Goal: Navigation & Orientation: Find specific page/section

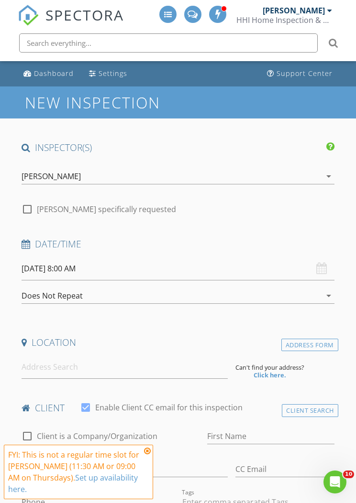
click at [323, 5] on div "Nathan Hughes HHI Home Inspection & Pest Control" at bounding box center [284, 15] width 96 height 31
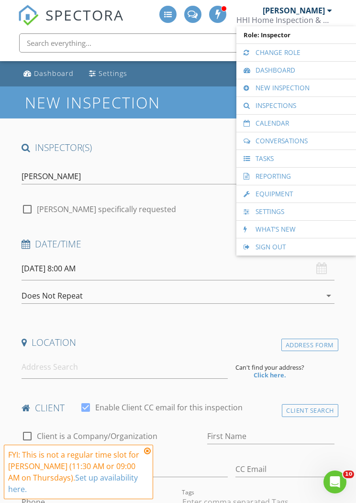
click at [297, 125] on link "Calendar" at bounding box center [296, 123] width 110 height 17
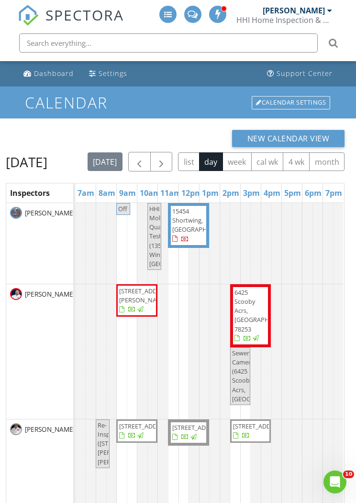
click at [167, 156] on span "button" at bounding box center [160, 161] width 11 height 11
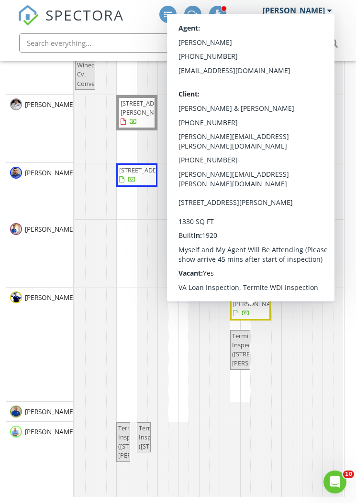
scroll to position [73, 0]
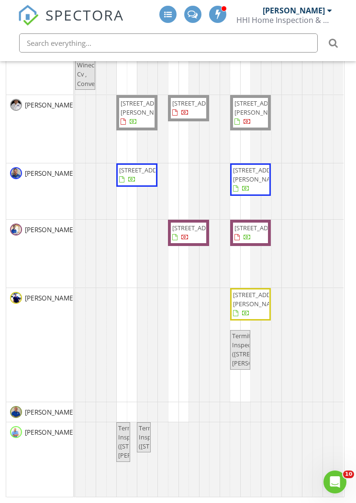
click at [44, 371] on div "[PERSON_NAME]" at bounding box center [39, 345] width 67 height 114
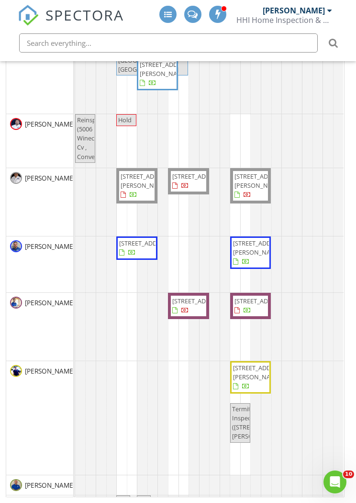
scroll to position [0, 0]
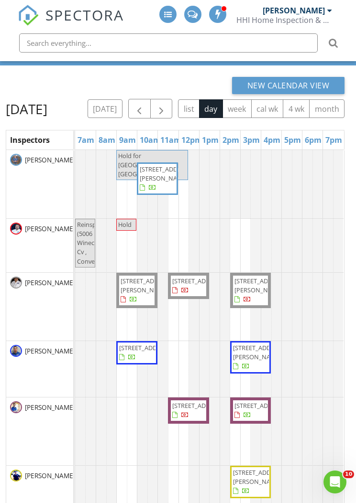
click at [173, 100] on button "button" at bounding box center [161, 109] width 22 height 20
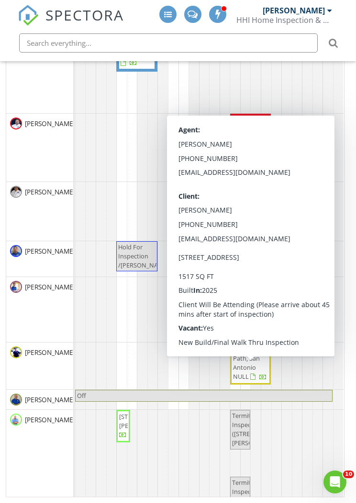
click at [260, 375] on span "14114 Shale Path, San Antonio NULL" at bounding box center [250, 363] width 37 height 37
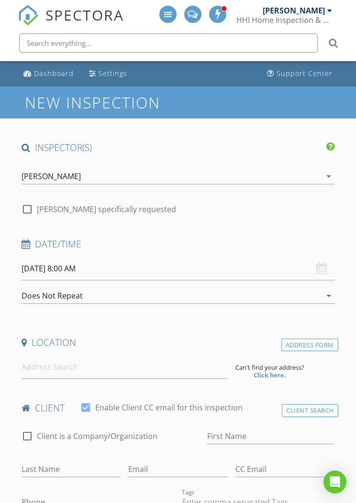
click at [324, 11] on div "[PERSON_NAME]" at bounding box center [294, 11] width 62 height 10
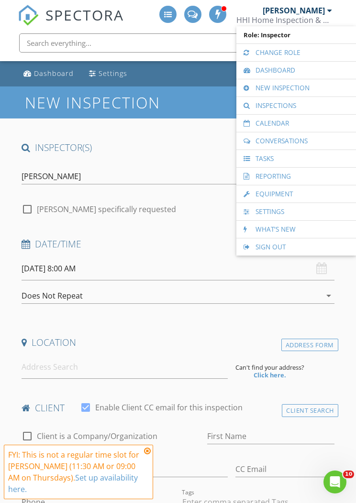
click at [297, 124] on link "Calendar" at bounding box center [296, 123] width 110 height 17
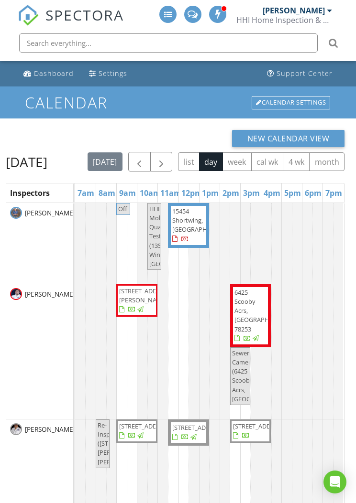
click at [173, 156] on button "button" at bounding box center [161, 162] width 22 height 20
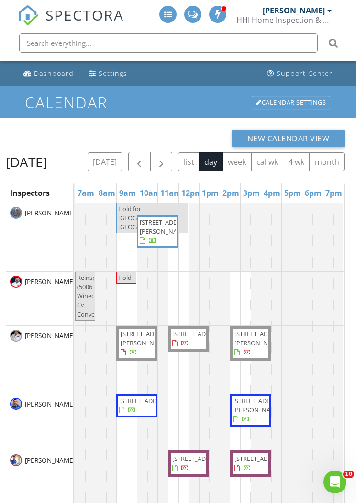
click at [167, 163] on span "button" at bounding box center [160, 161] width 11 height 11
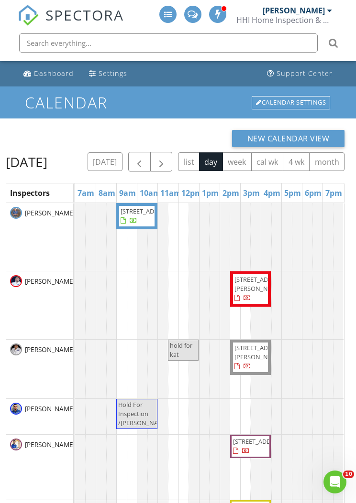
click at [167, 159] on span "button" at bounding box center [160, 161] width 11 height 11
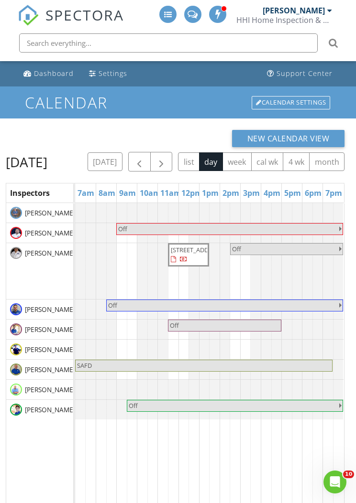
click at [173, 155] on button "button" at bounding box center [161, 162] width 22 height 20
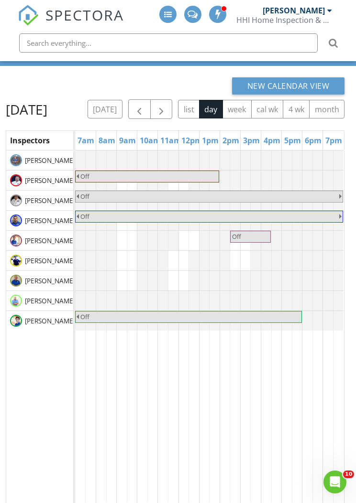
scroll to position [158, 0]
